Goal: Find specific page/section: Find specific page/section

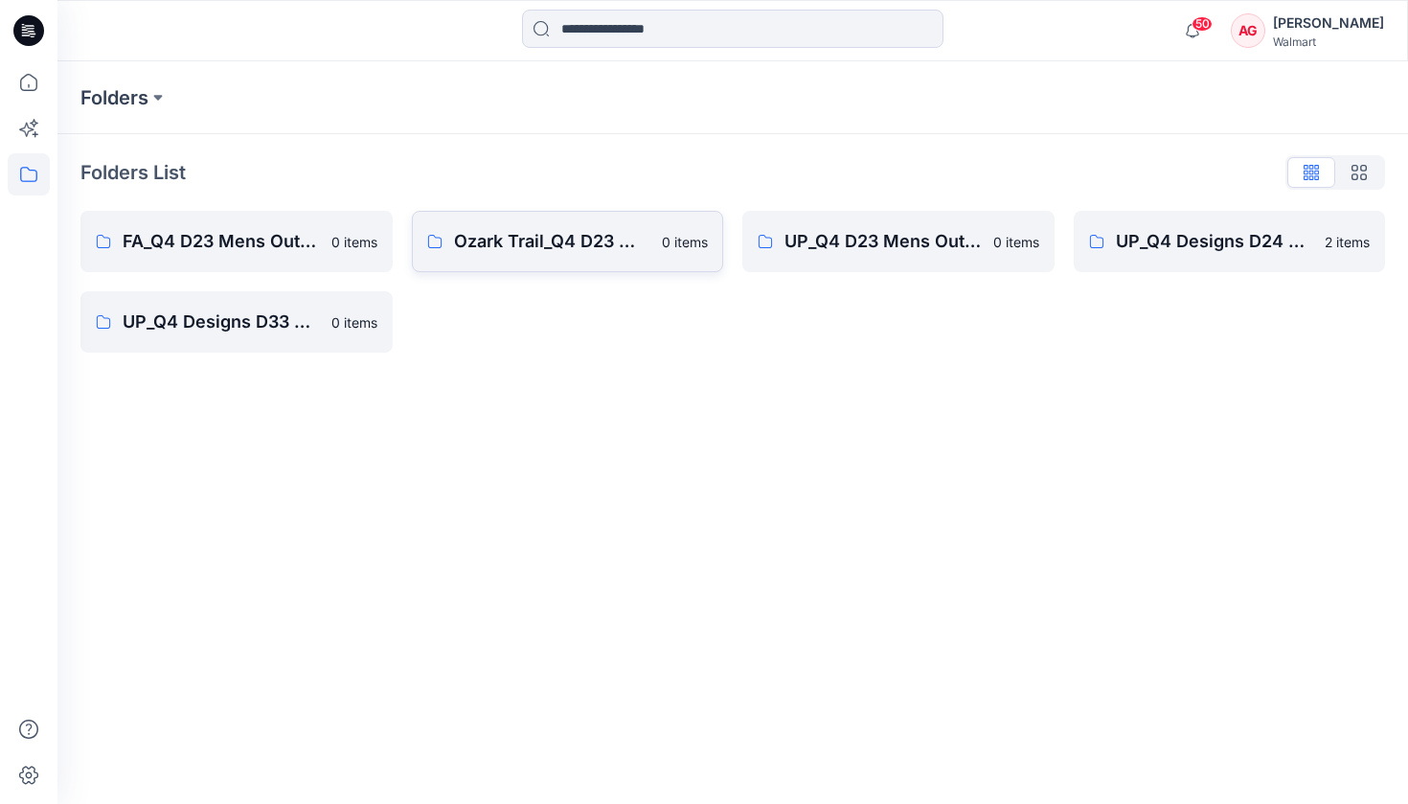
click at [660, 247] on link "Ozark Trail_Q4 D23 Men's Outdoor 0 items" at bounding box center [568, 241] width 312 height 61
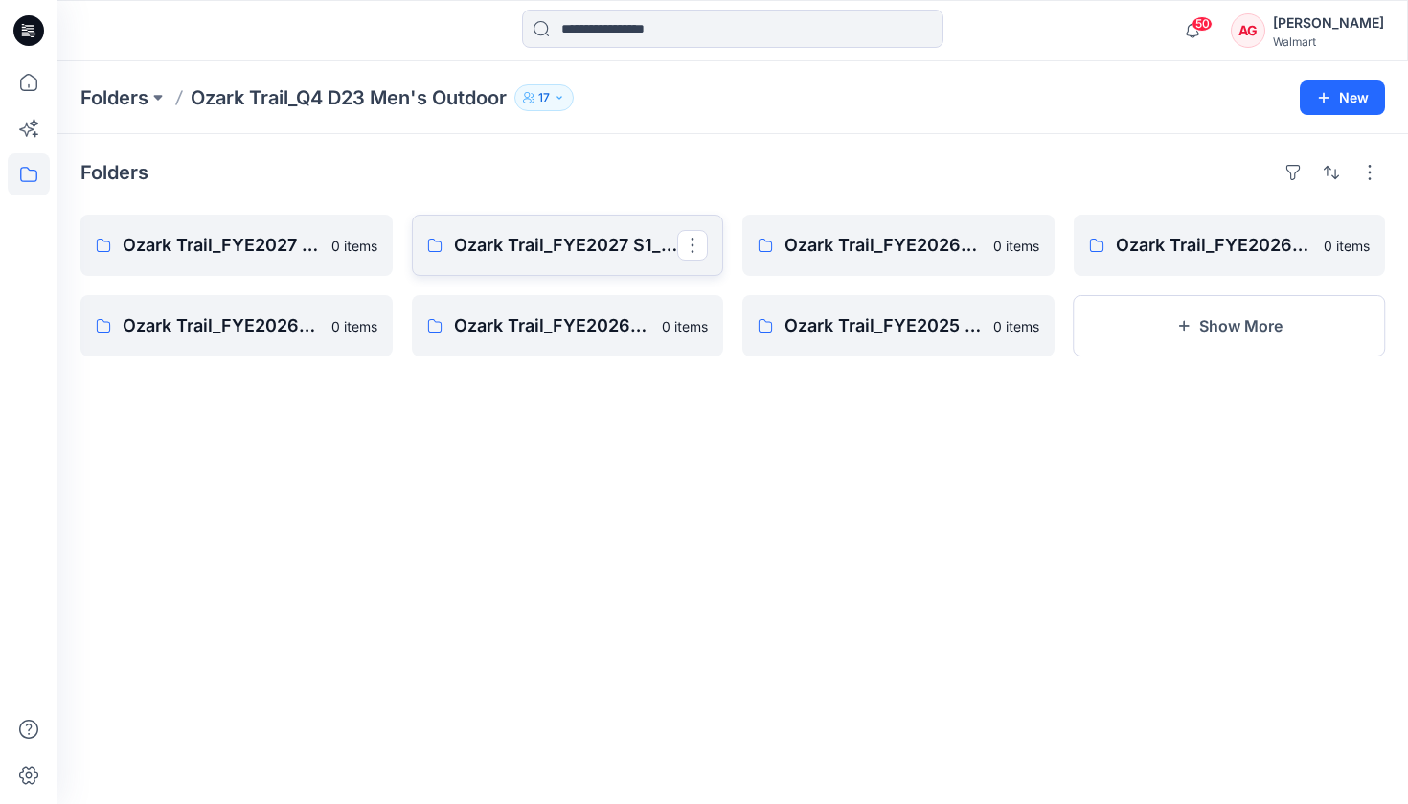
click at [544, 259] on link "Ozark Trail_FYE2027 S1_D23 Men's Outdoor - Q4" at bounding box center [568, 245] width 312 height 61
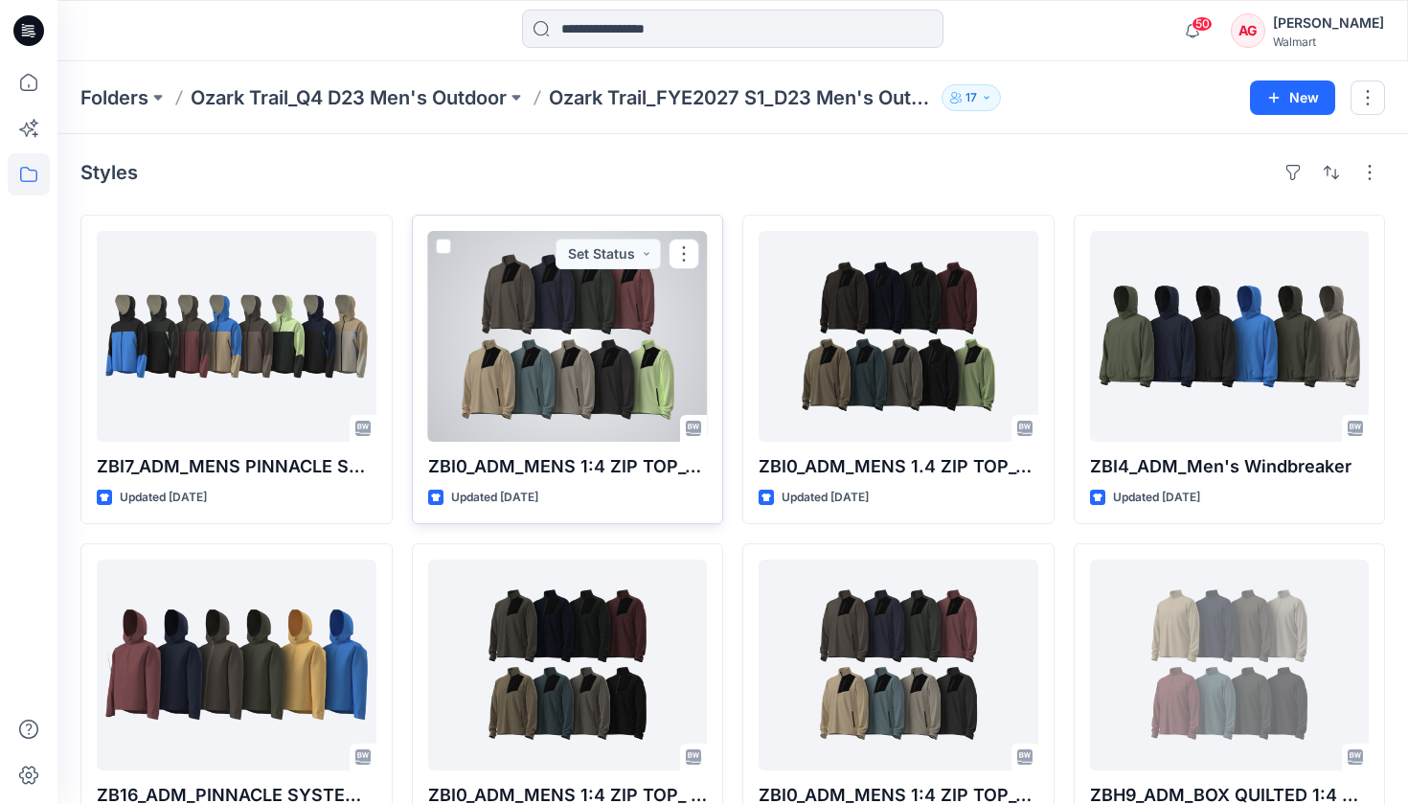
click at [562, 379] on div at bounding box center [568, 336] width 280 height 211
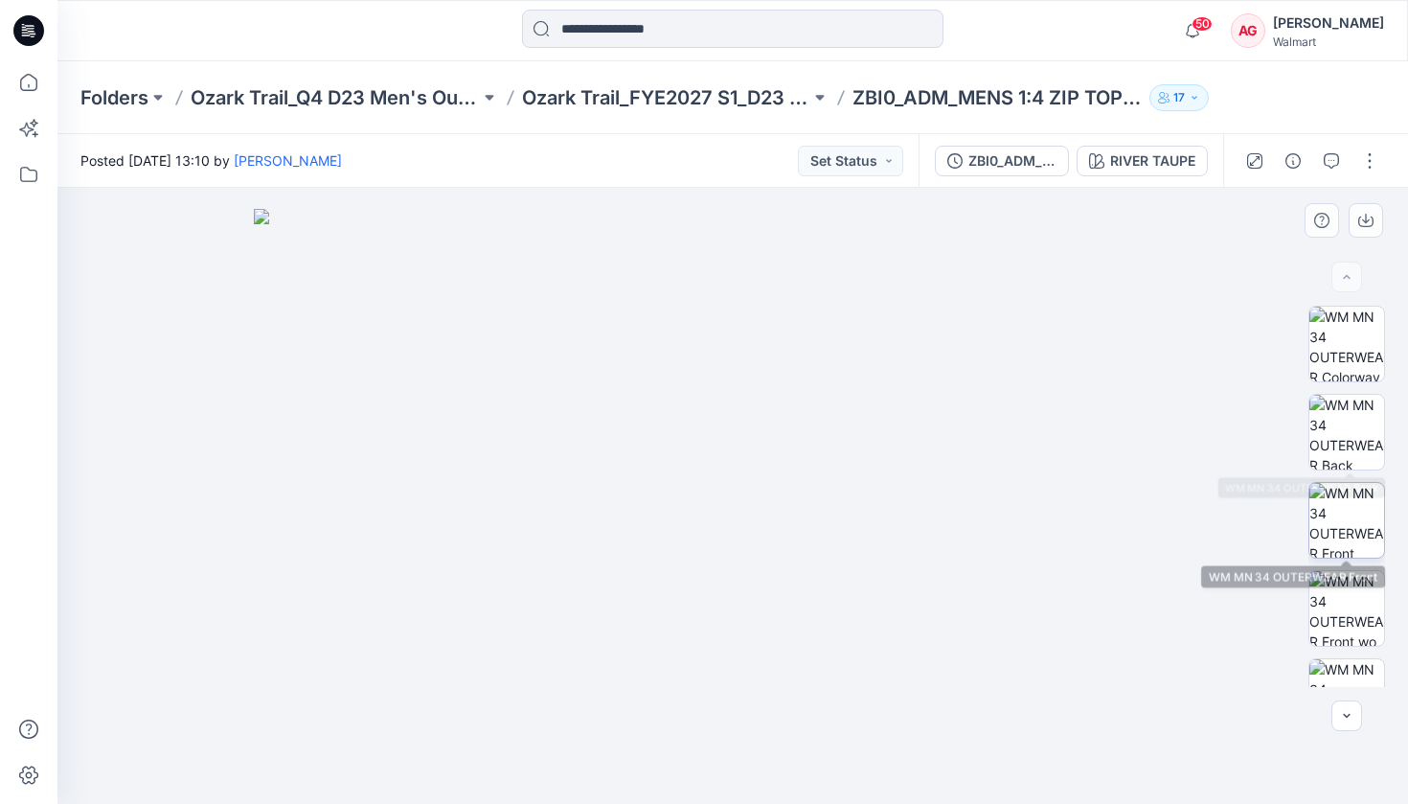
click at [1037, 508] on img at bounding box center [1347, 520] width 75 height 75
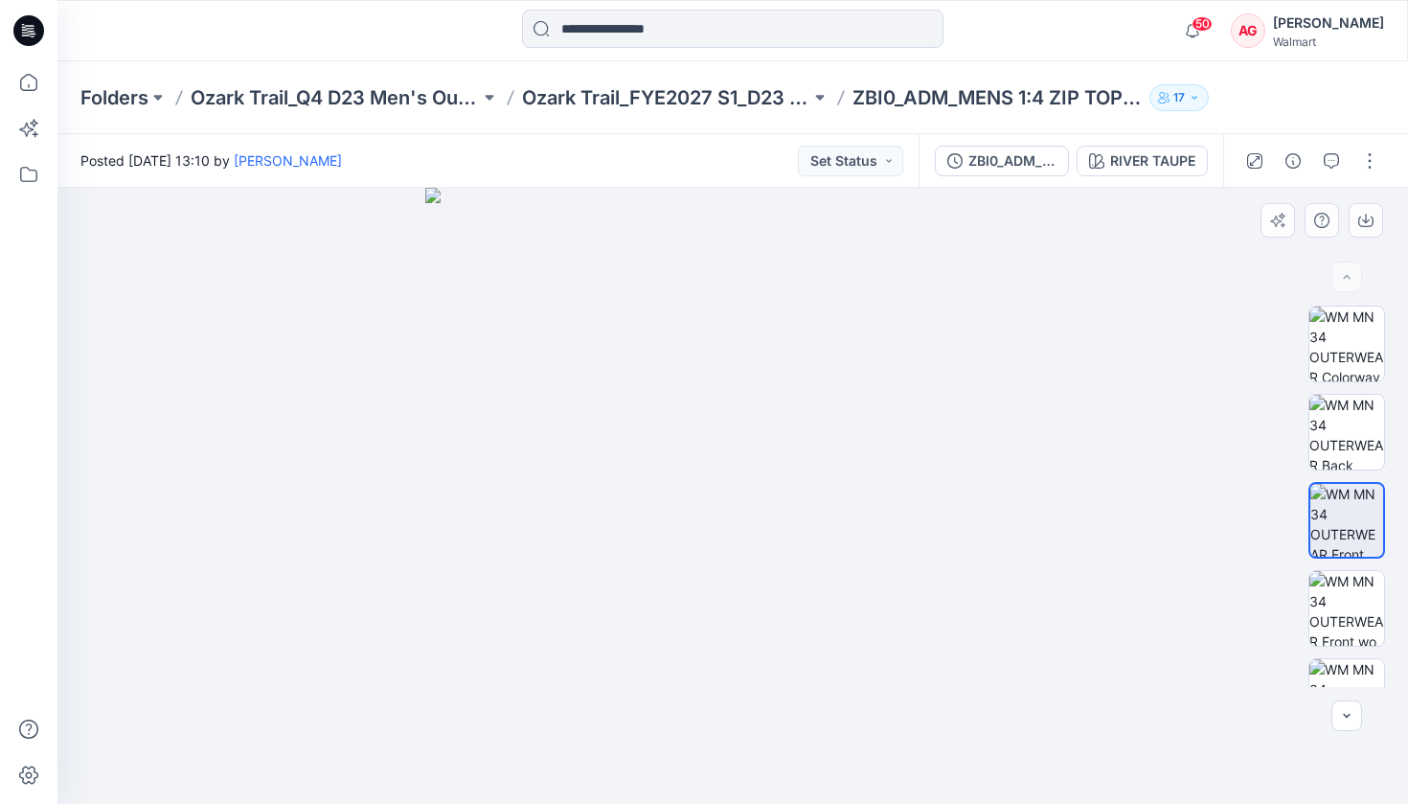
click at [756, 349] on img at bounding box center [733, 496] width 616 height 616
click at [724, 725] on img at bounding box center [733, 496] width 616 height 616
click at [1037, 615] on img at bounding box center [1347, 608] width 75 height 75
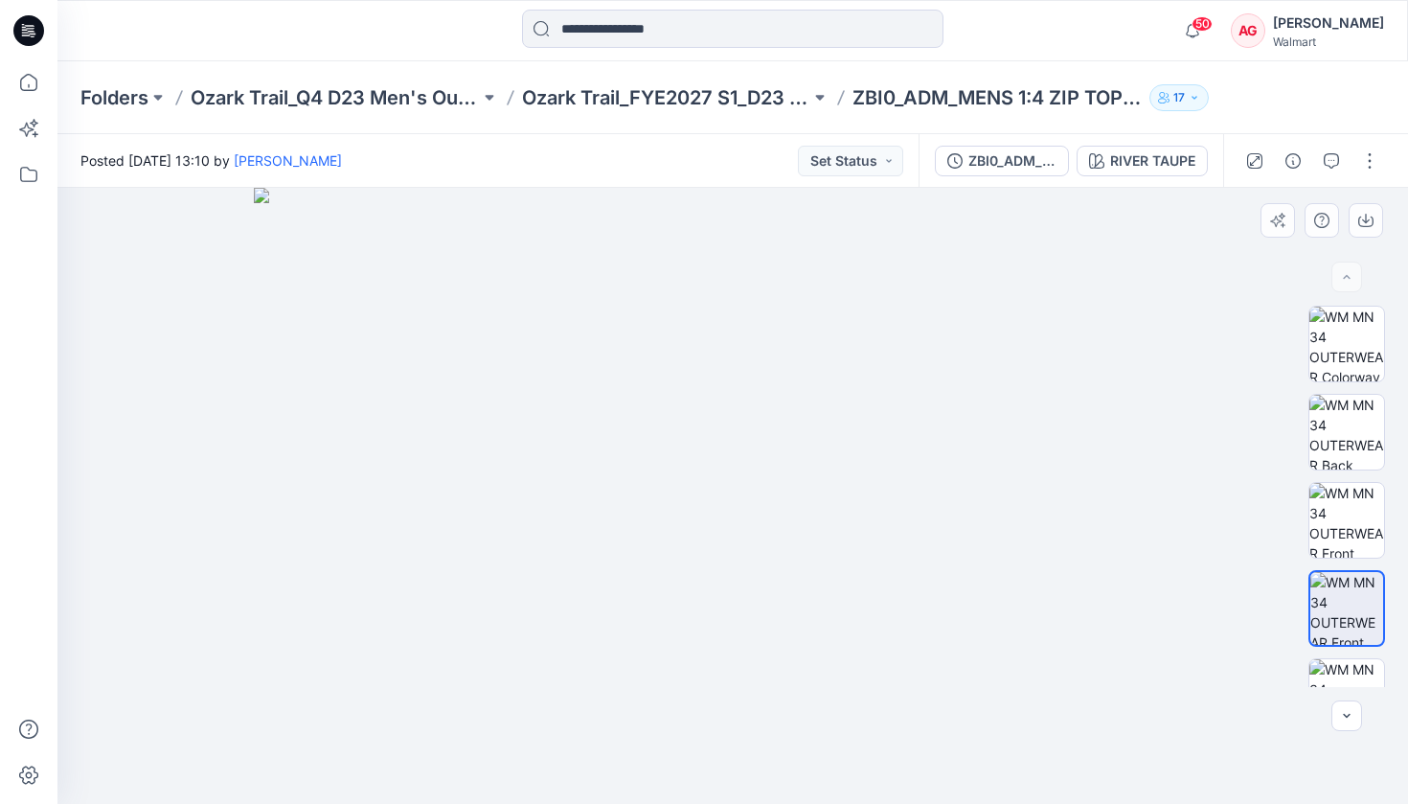
drag, startPoint x: 740, startPoint y: 250, endPoint x: 740, endPoint y: 449, distance: 199.3
click at [740, 449] on img at bounding box center [733, 496] width 958 height 616
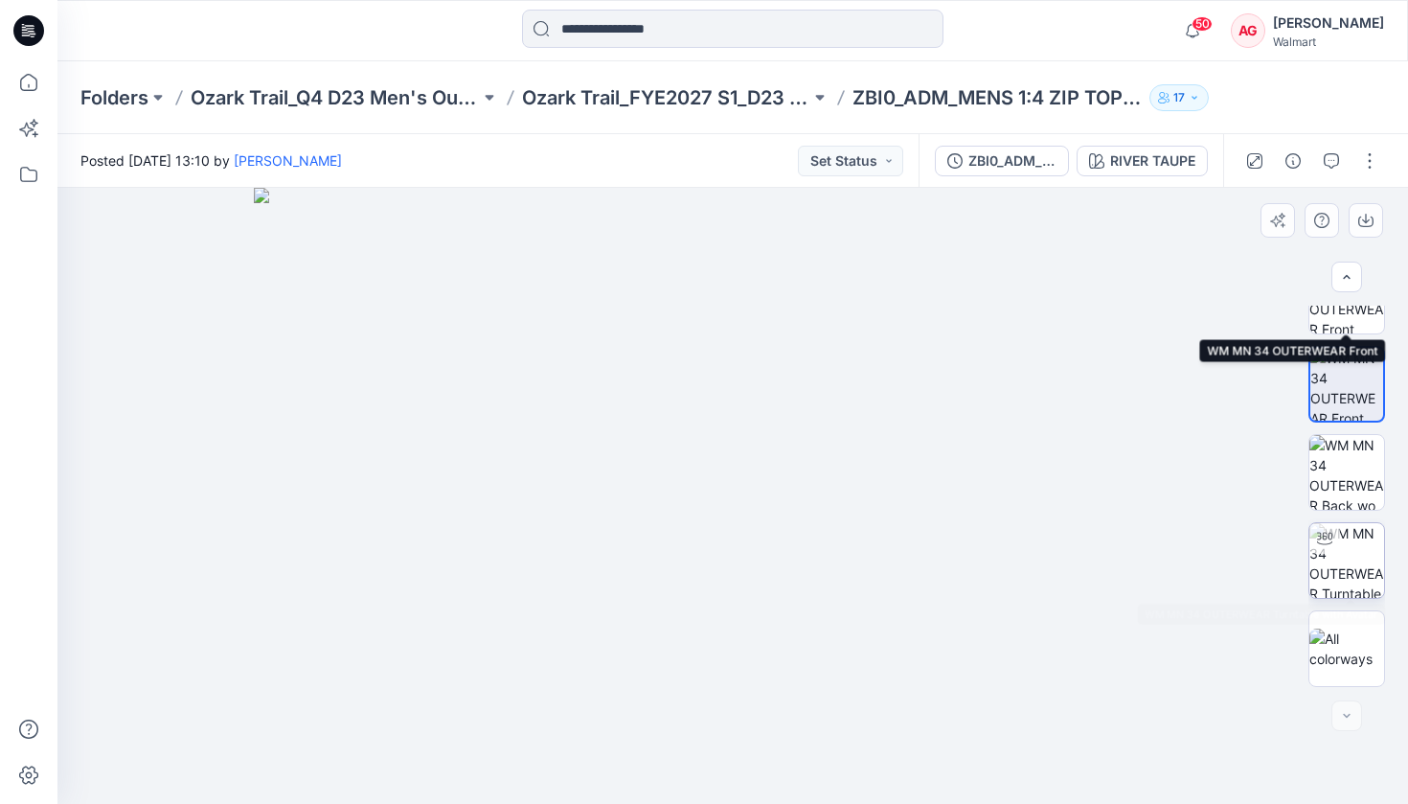
scroll to position [224, 0]
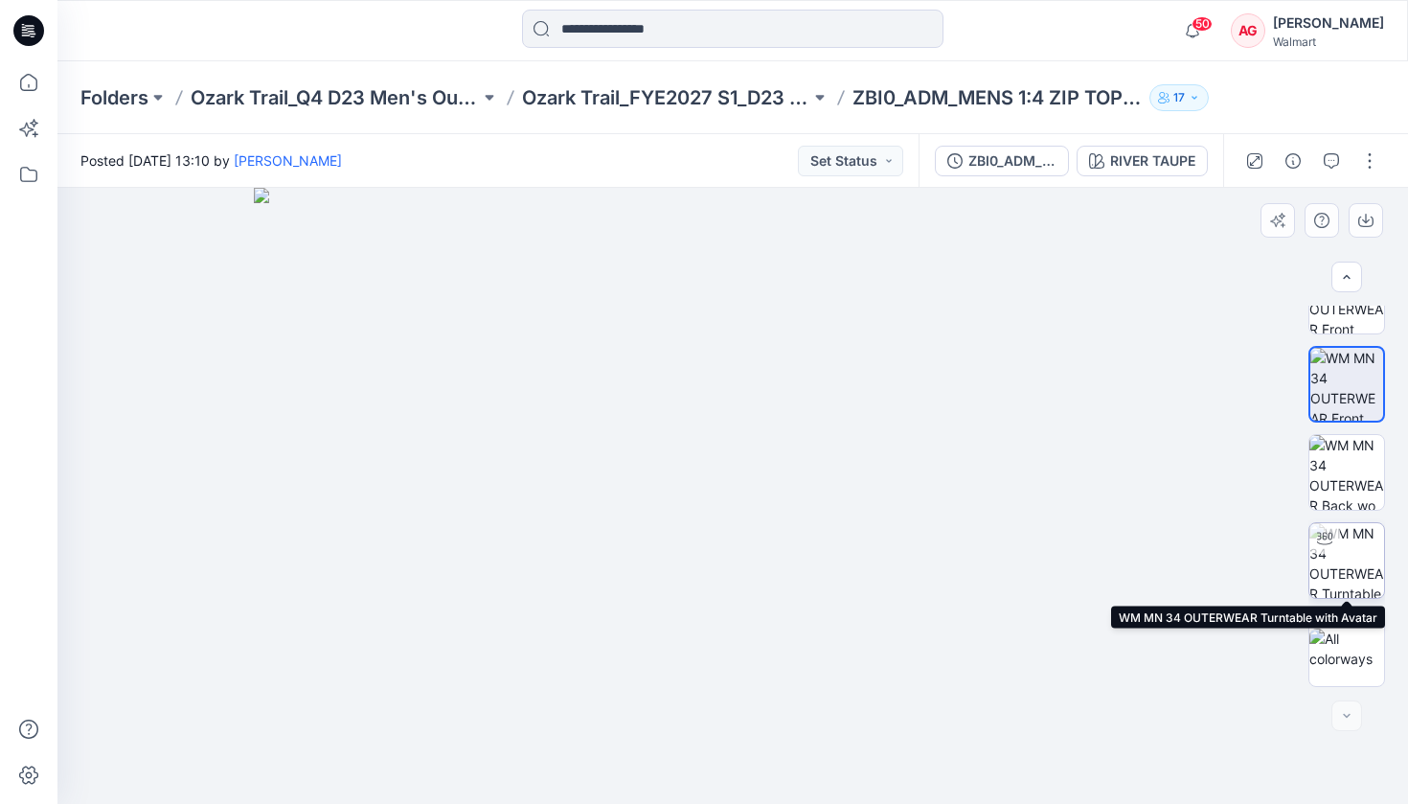
click at [1037, 550] on img at bounding box center [1347, 560] width 75 height 75
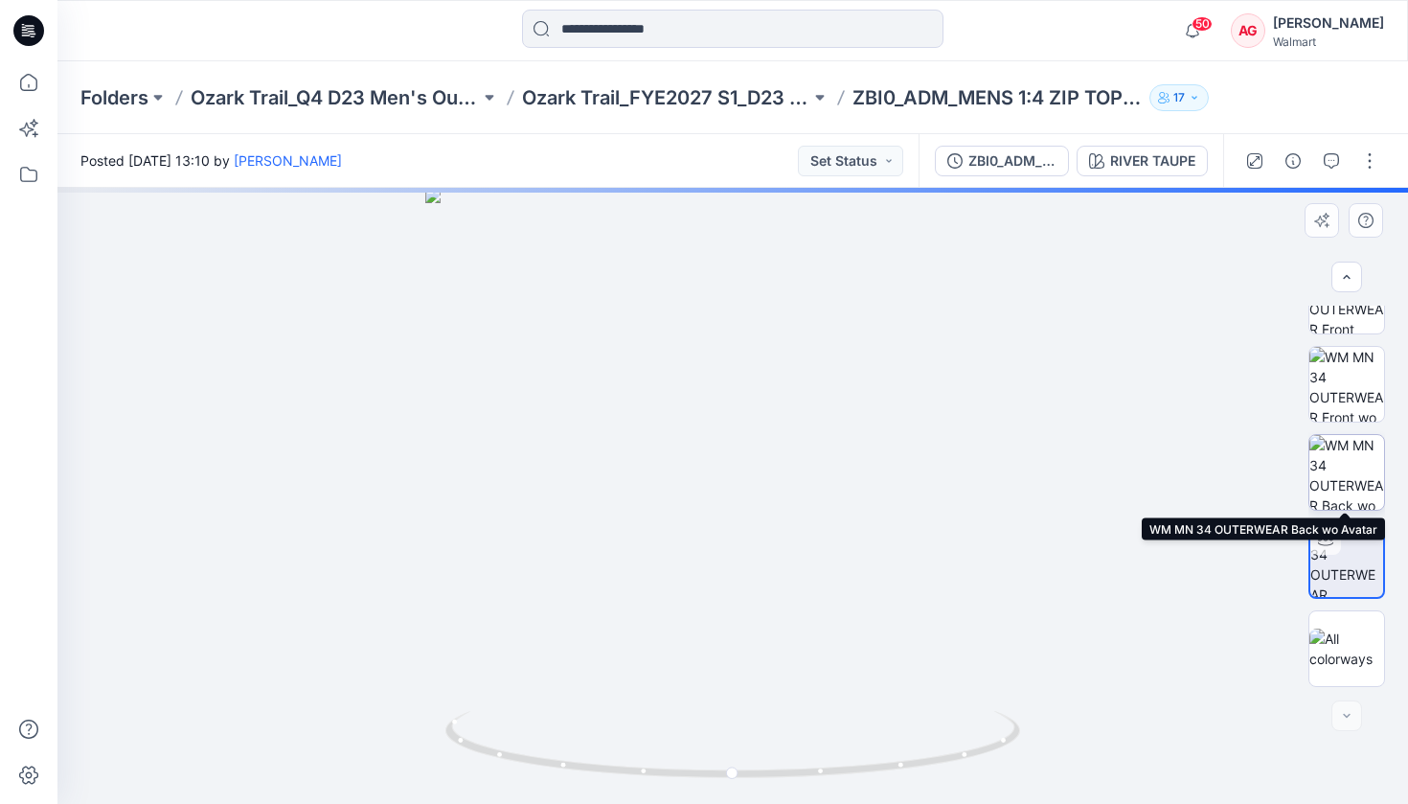
click at [1037, 462] on img at bounding box center [1347, 472] width 75 height 75
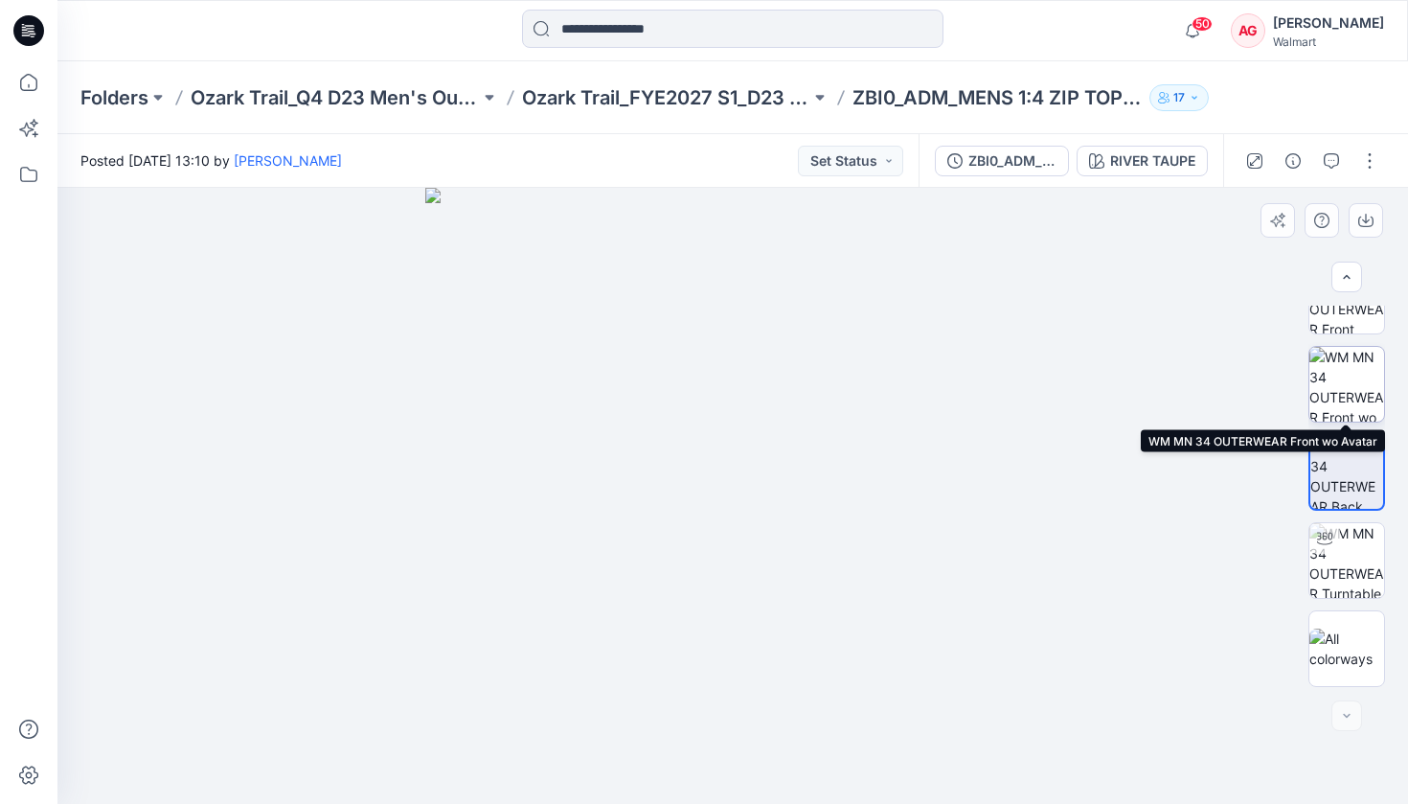
click at [1037, 383] on img at bounding box center [1347, 384] width 75 height 75
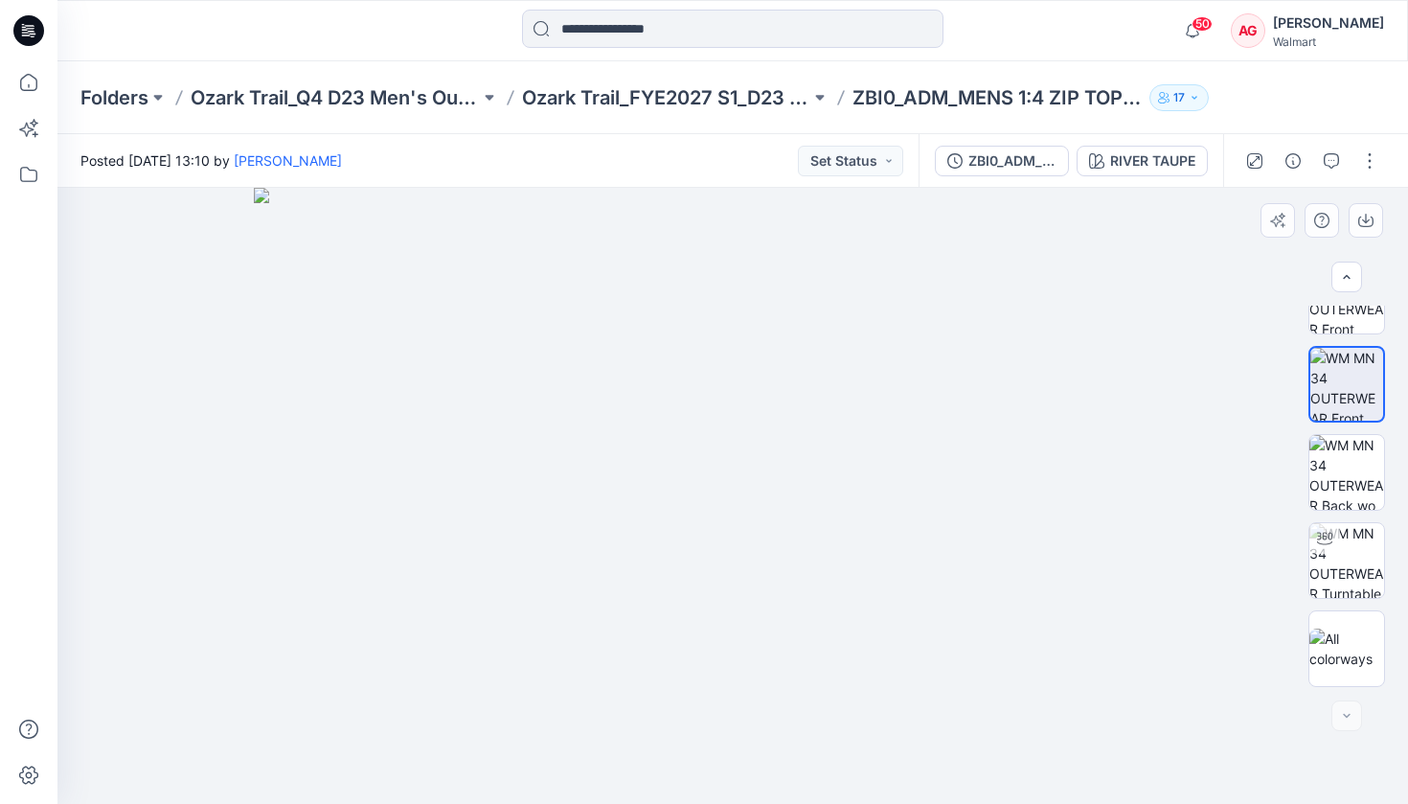
drag, startPoint x: 756, startPoint y: 258, endPoint x: 752, endPoint y: 482, distance: 224.2
click at [752, 483] on img at bounding box center [733, 496] width 958 height 616
